Goal: Navigation & Orientation: Find specific page/section

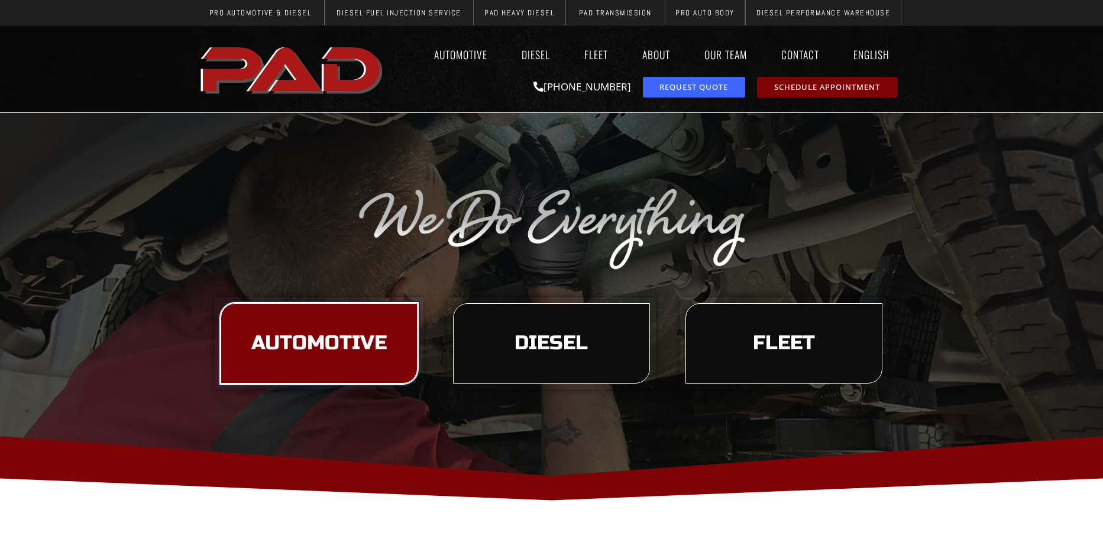
click at [265, 345] on span "Automotive" at bounding box center [318, 343] width 135 height 20
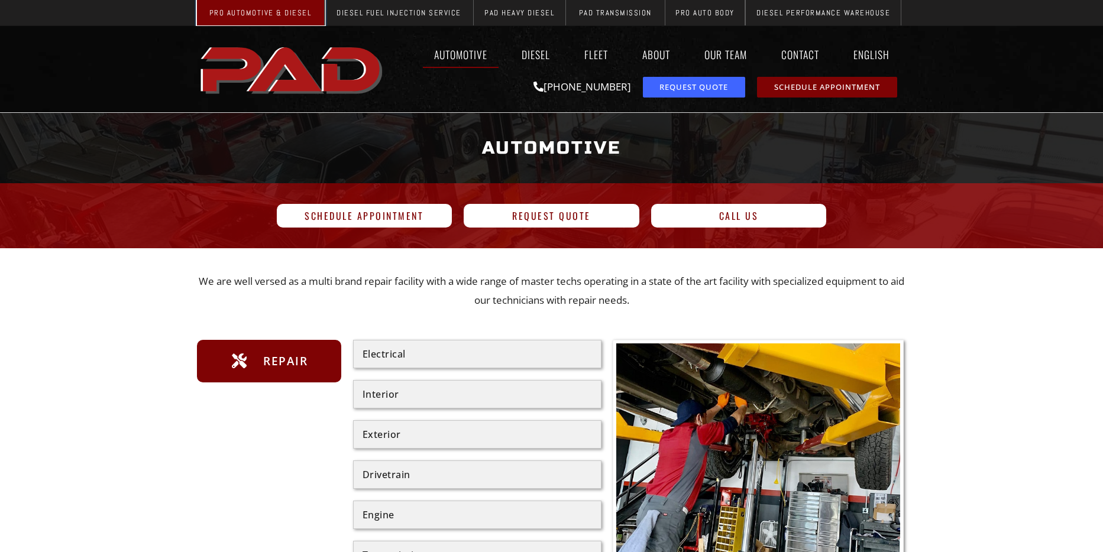
click at [260, 12] on span "Pro Automotive & Diesel" at bounding box center [260, 13] width 102 height 8
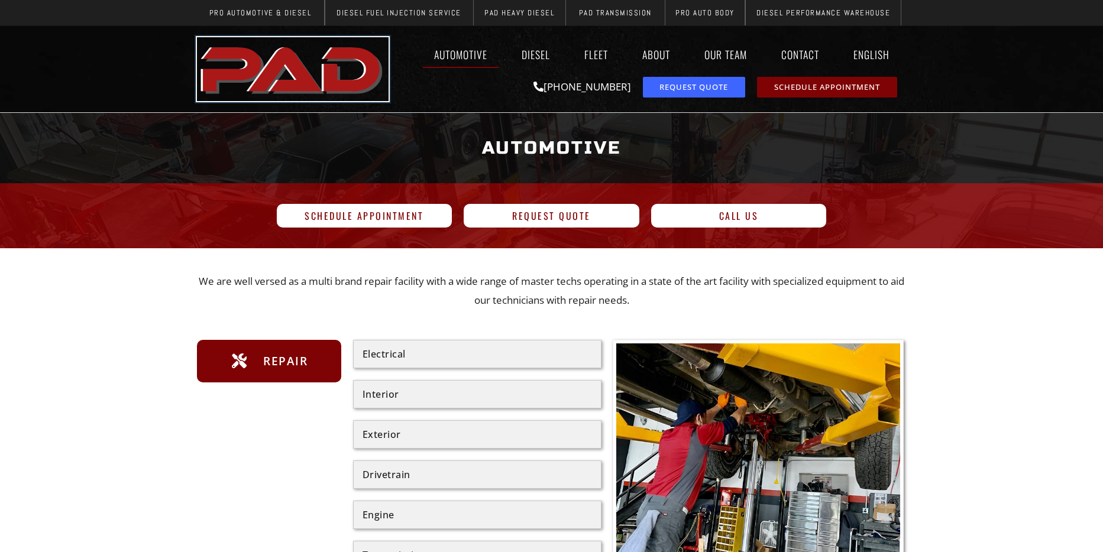
click at [361, 78] on img "pro automotive and diesel home page" at bounding box center [293, 69] width 192 height 64
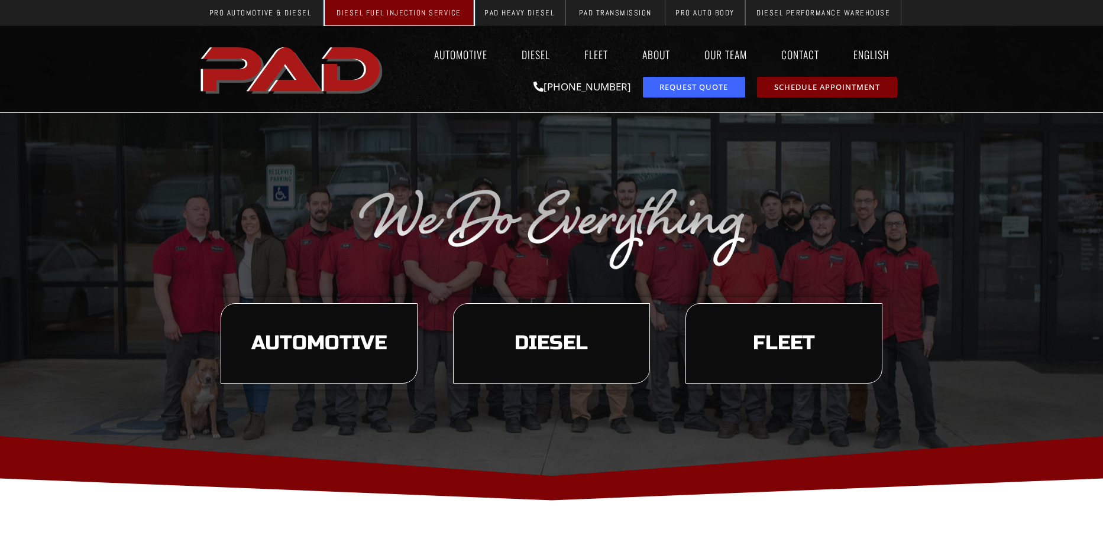
click at [430, 16] on span "Diesel Fuel Injection Service" at bounding box center [398, 13] width 125 height 8
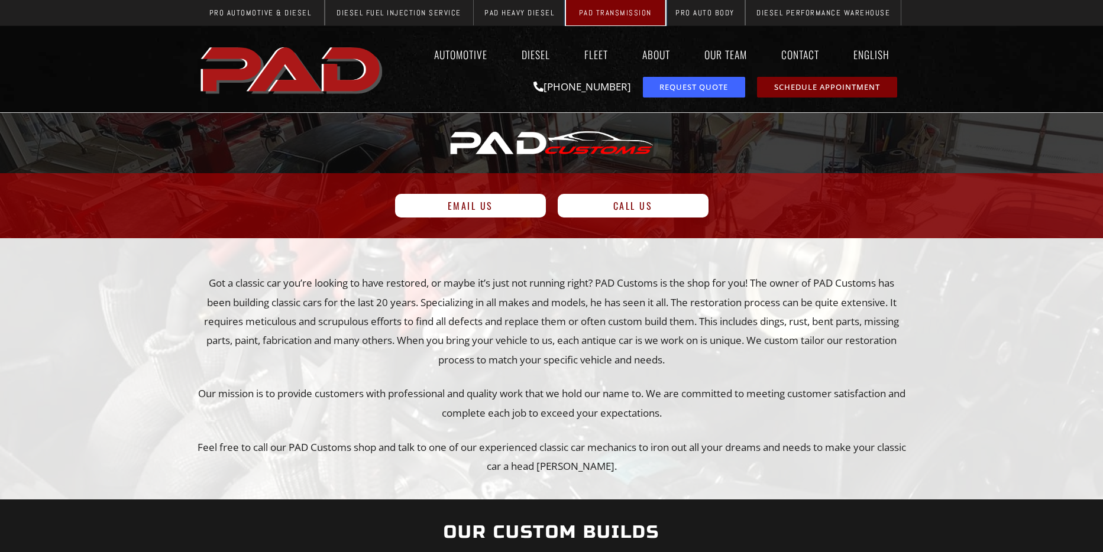
click at [634, 11] on span "PAD Transmission" at bounding box center [615, 13] width 73 height 8
click at [708, 13] on span "Pro Auto Body" at bounding box center [704, 13] width 59 height 8
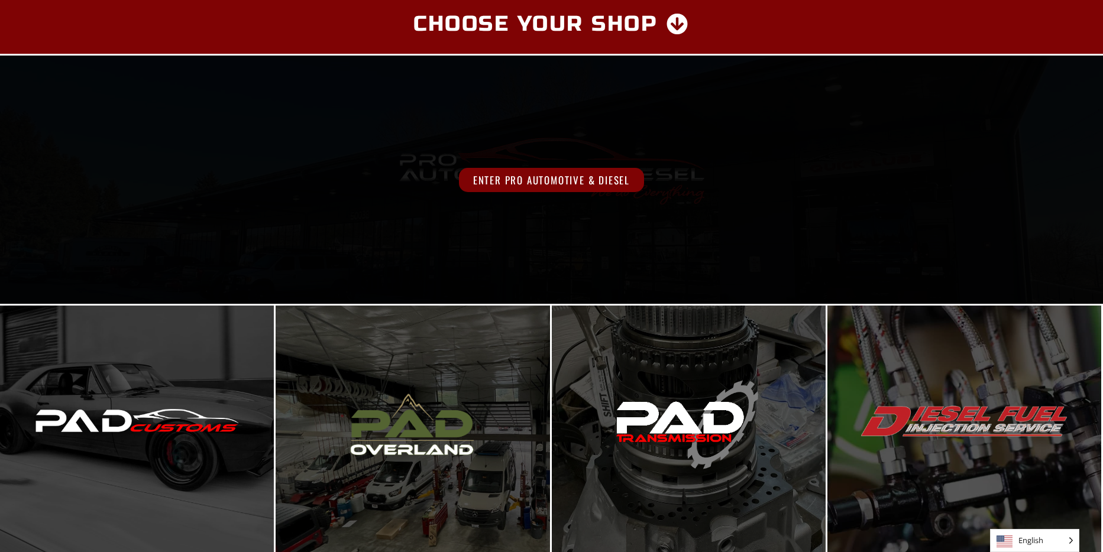
scroll to position [37, 0]
click at [521, 182] on span "Enter Pro Automotive & Diesel" at bounding box center [551, 181] width 185 height 24
